Goal: Information Seeking & Learning: Learn about a topic

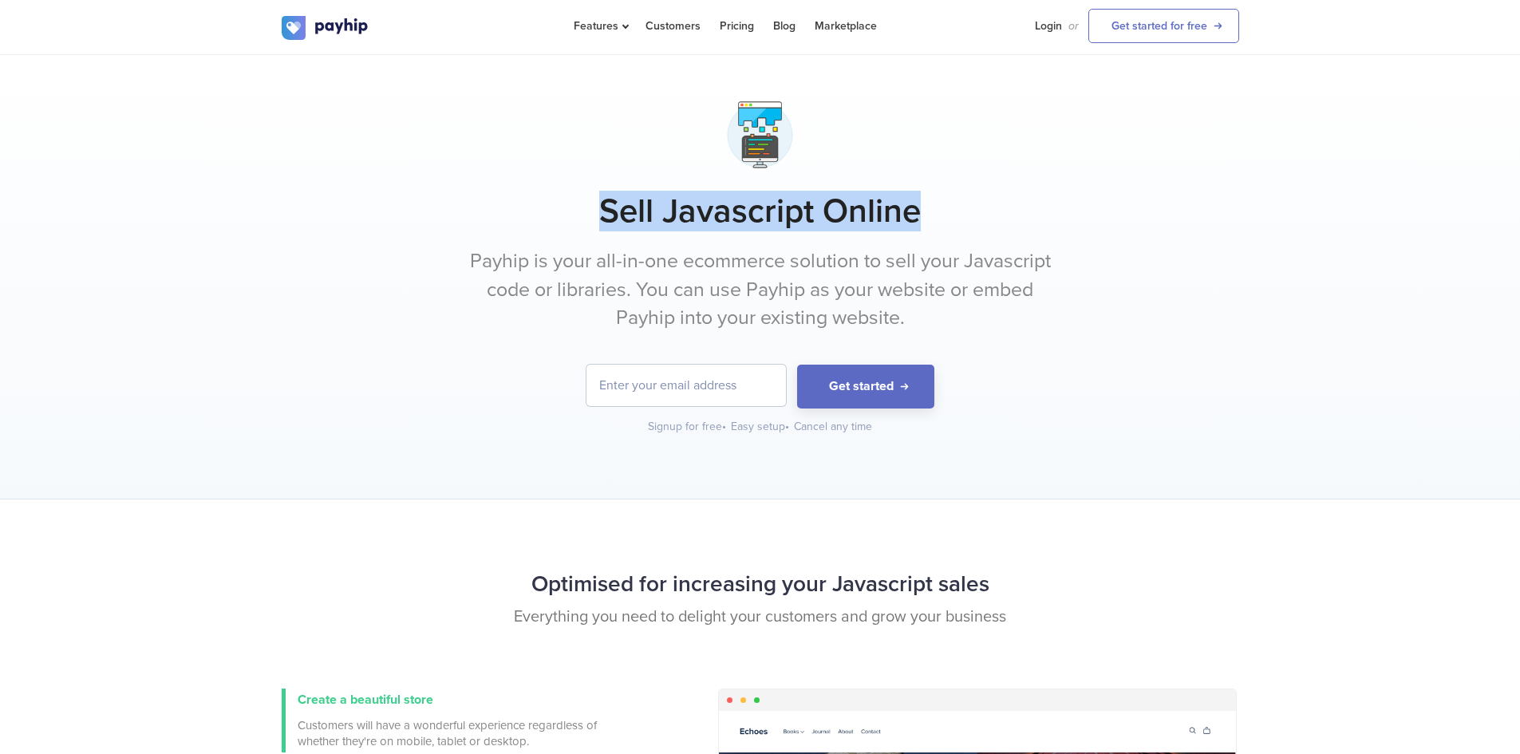
drag, startPoint x: 595, startPoint y: 211, endPoint x: 983, endPoint y: 211, distance: 387.1
click at [983, 211] on h1 "Sell Javascript Online" at bounding box center [761, 212] width 958 height 40
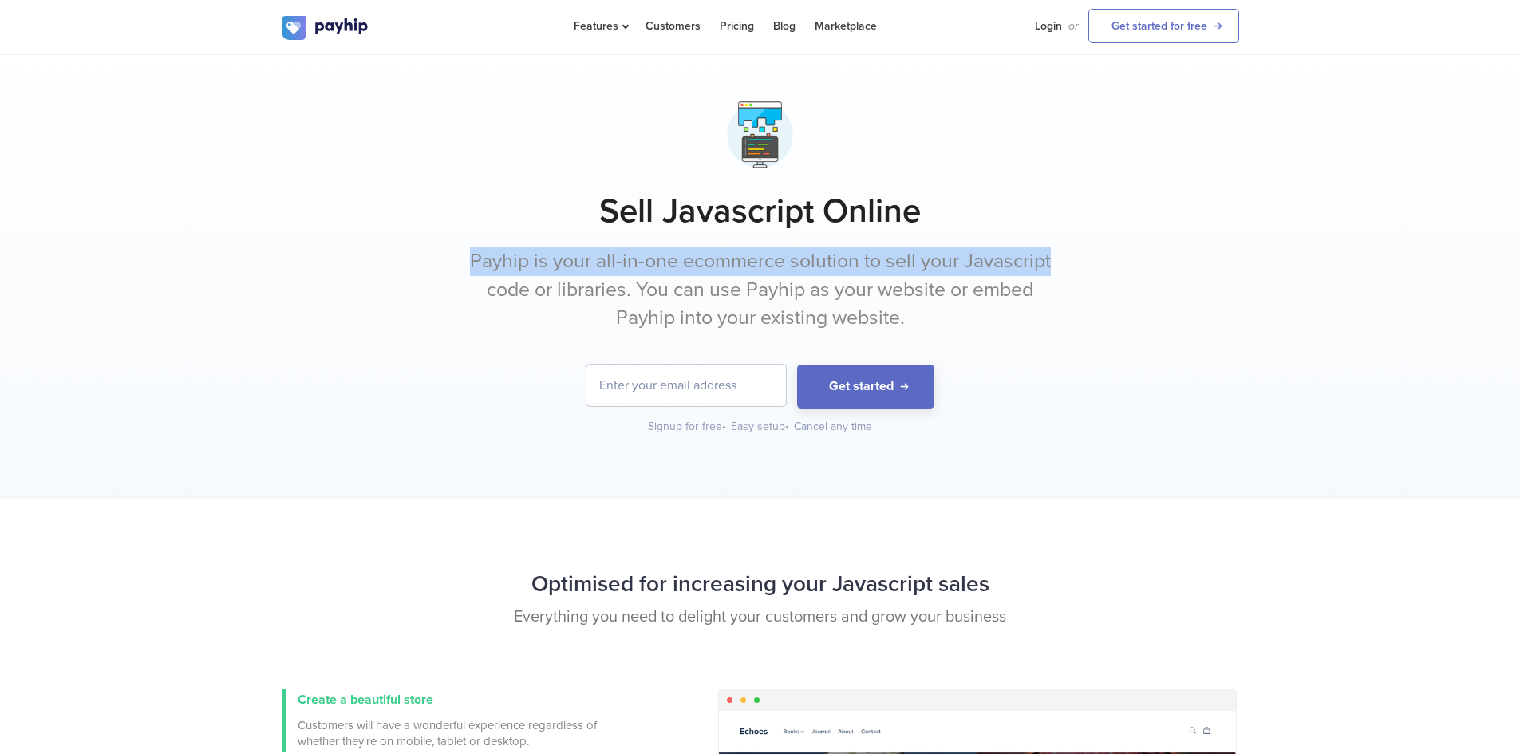
drag, startPoint x: 449, startPoint y: 267, endPoint x: 1078, endPoint y: 273, distance: 629.8
click at [1078, 273] on div "Sell Javascript Online Payhip is your all-in-one ecommerce solution to sell you…" at bounding box center [761, 265] width 958 height 340
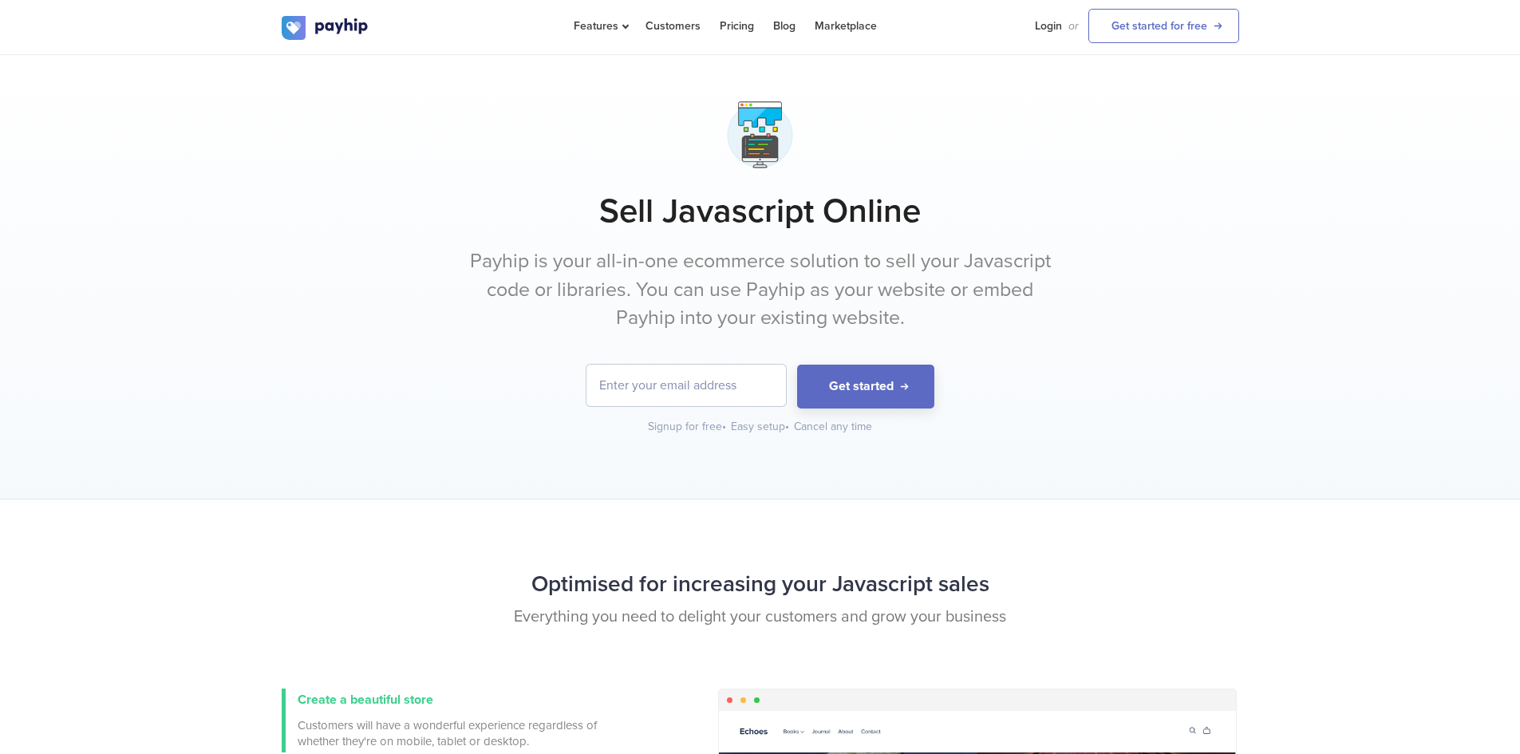
click at [813, 291] on p "Payhip is your all-in-one ecommerce solution to sell your Javascript code or li…" at bounding box center [760, 289] width 599 height 85
click at [789, 289] on p "Payhip is your all-in-one ecommerce solution to sell your Javascript code or li…" at bounding box center [760, 289] width 599 height 85
click at [877, 296] on p "Payhip is your all-in-one ecommerce solution to sell your Javascript code or li…" at bounding box center [760, 289] width 599 height 85
click at [878, 296] on p "Payhip is your all-in-one ecommerce solution to sell your Javascript code or li…" at bounding box center [760, 289] width 599 height 85
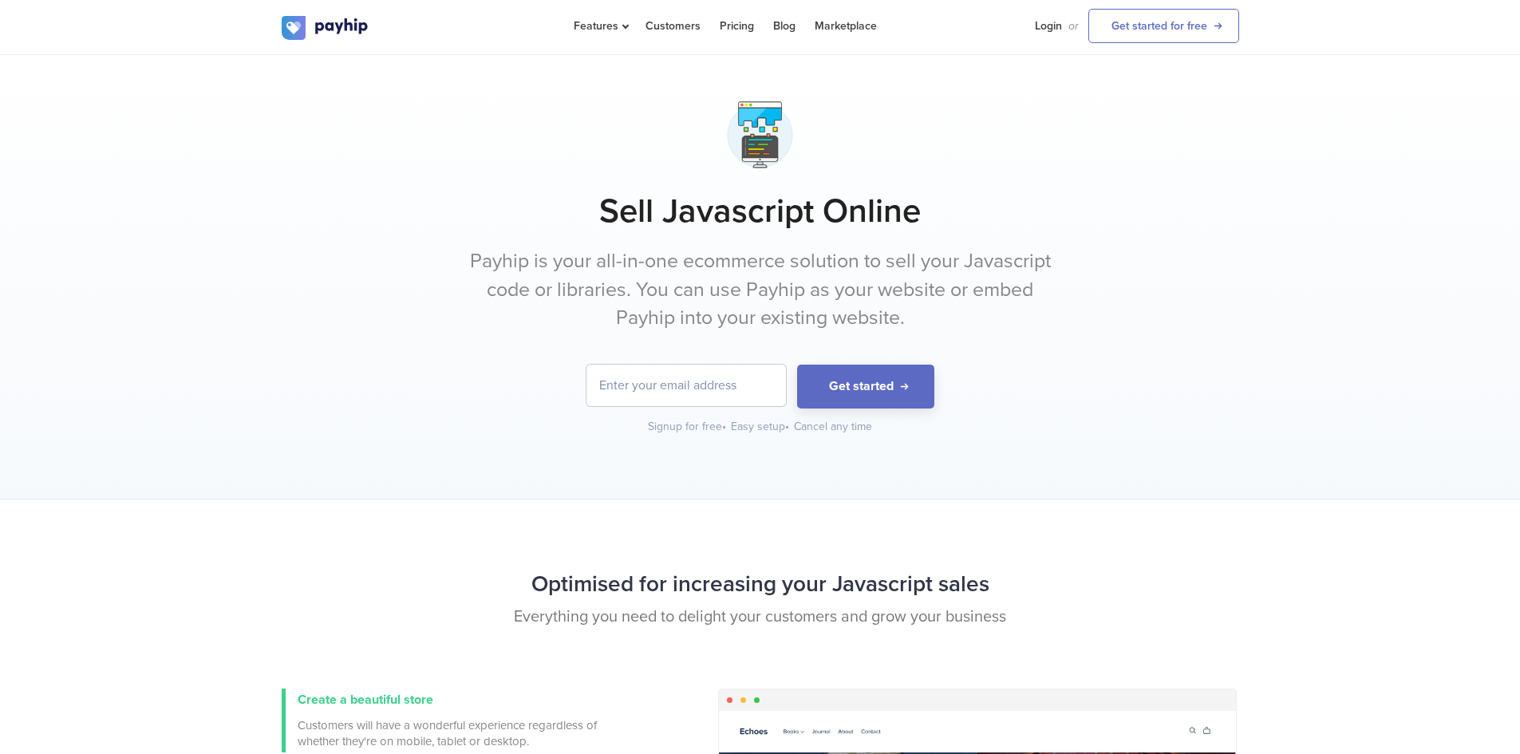
click at [964, 294] on p "Payhip is your all-in-one ecommerce solution to sell your Javascript code or li…" at bounding box center [760, 289] width 599 height 85
drag, startPoint x: 621, startPoint y: 313, endPoint x: 913, endPoint y: 314, distance: 292.1
click at [913, 314] on p "Payhip is your all-in-one ecommerce solution to sell your Javascript code or li…" at bounding box center [760, 289] width 599 height 85
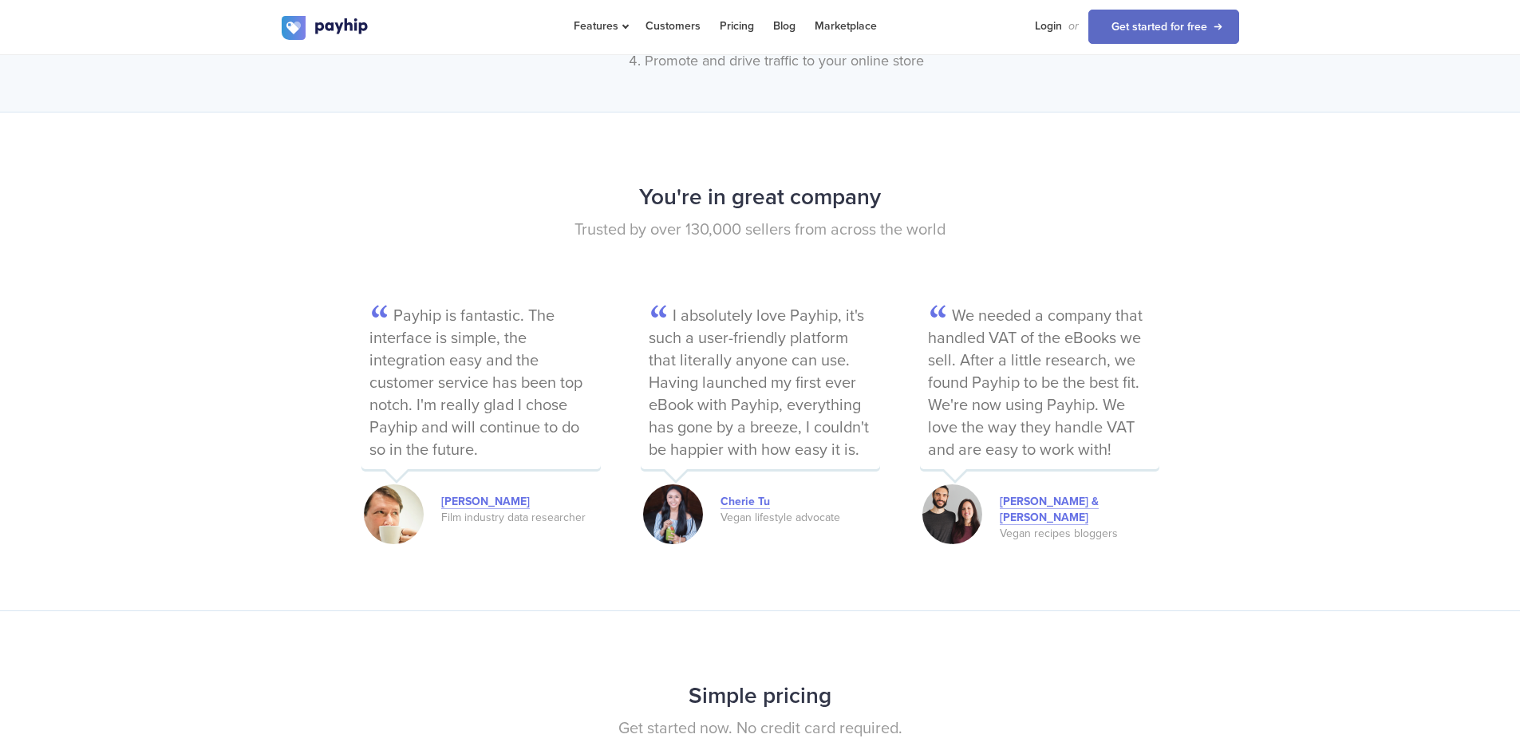
scroll to position [2474, 0]
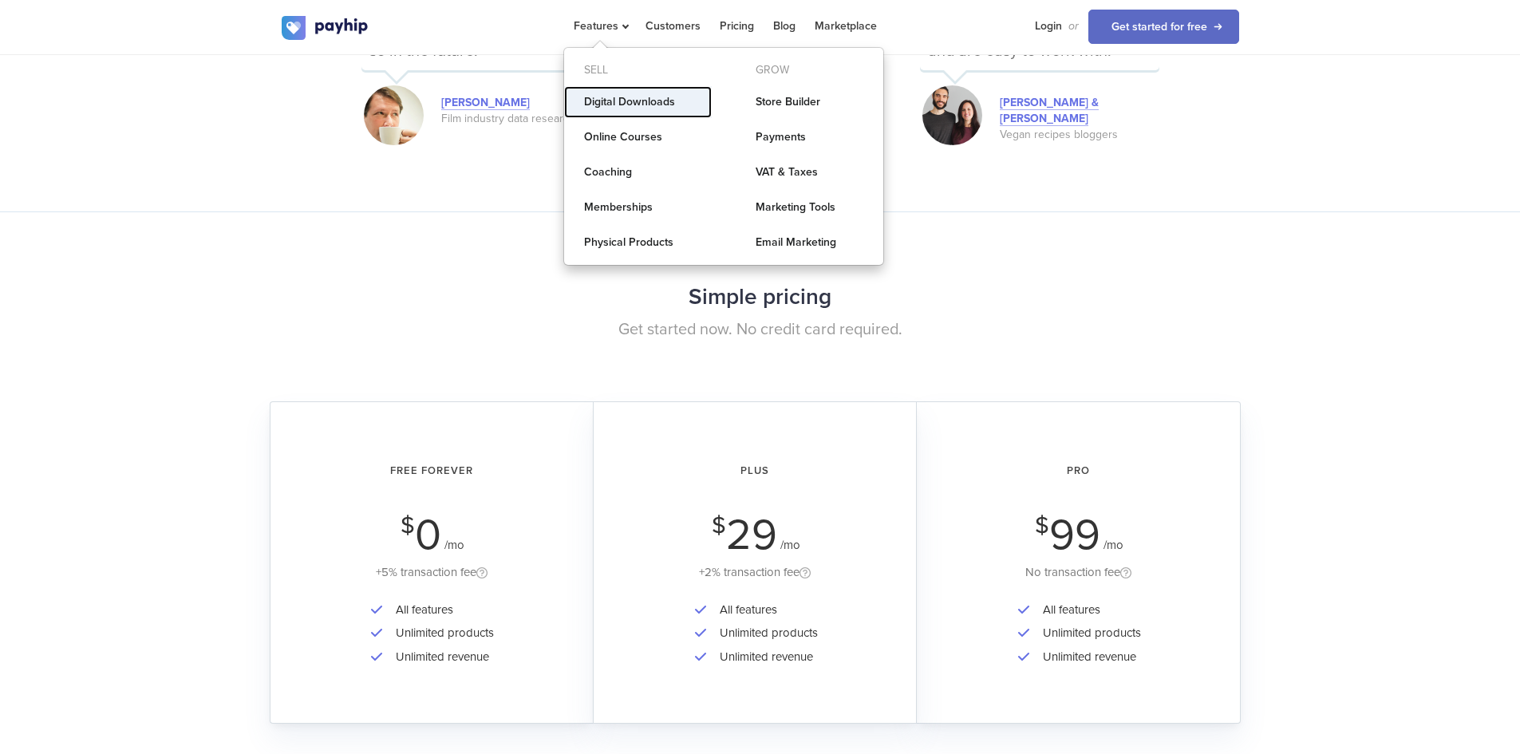
click at [615, 109] on link "Digital Downloads" at bounding box center [638, 102] width 148 height 32
